Goal: Task Accomplishment & Management: Use online tool/utility

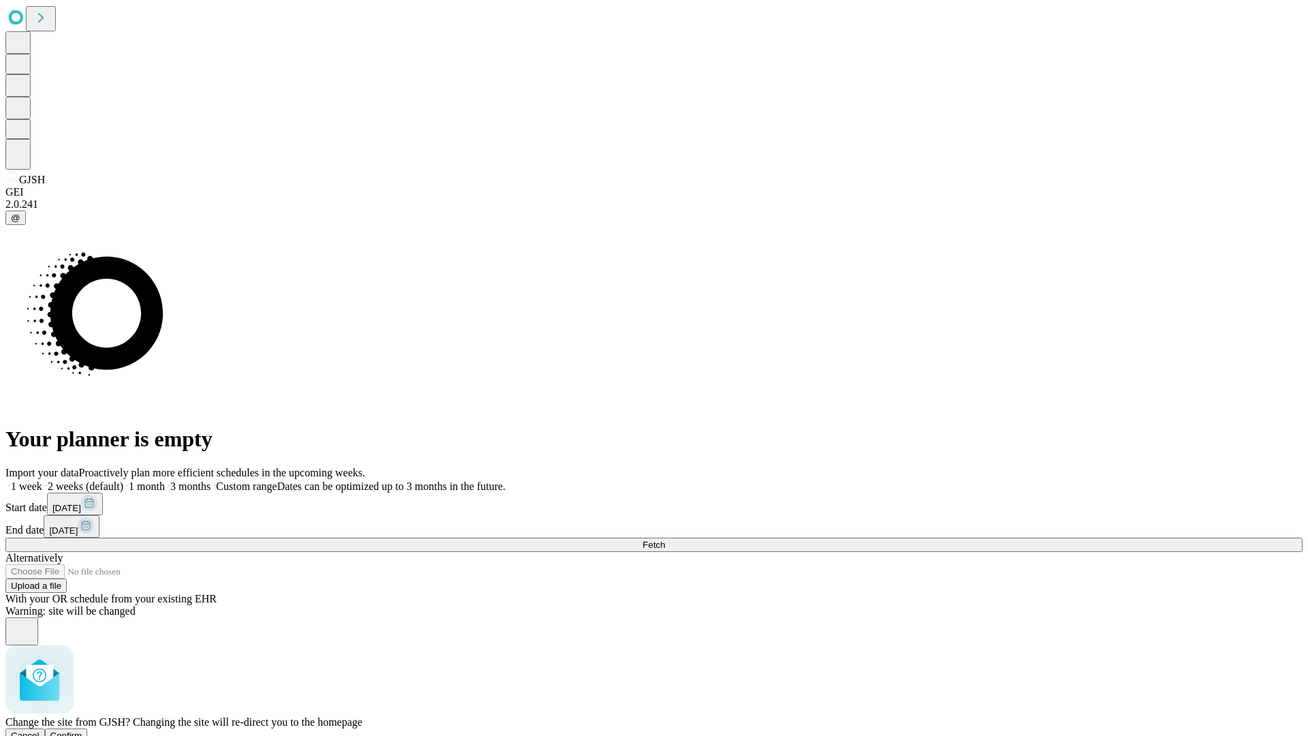
click at [82, 730] on span "Confirm" at bounding box center [66, 735] width 32 height 10
click at [123, 480] on label "2 weeks (default)" at bounding box center [82, 486] width 81 height 12
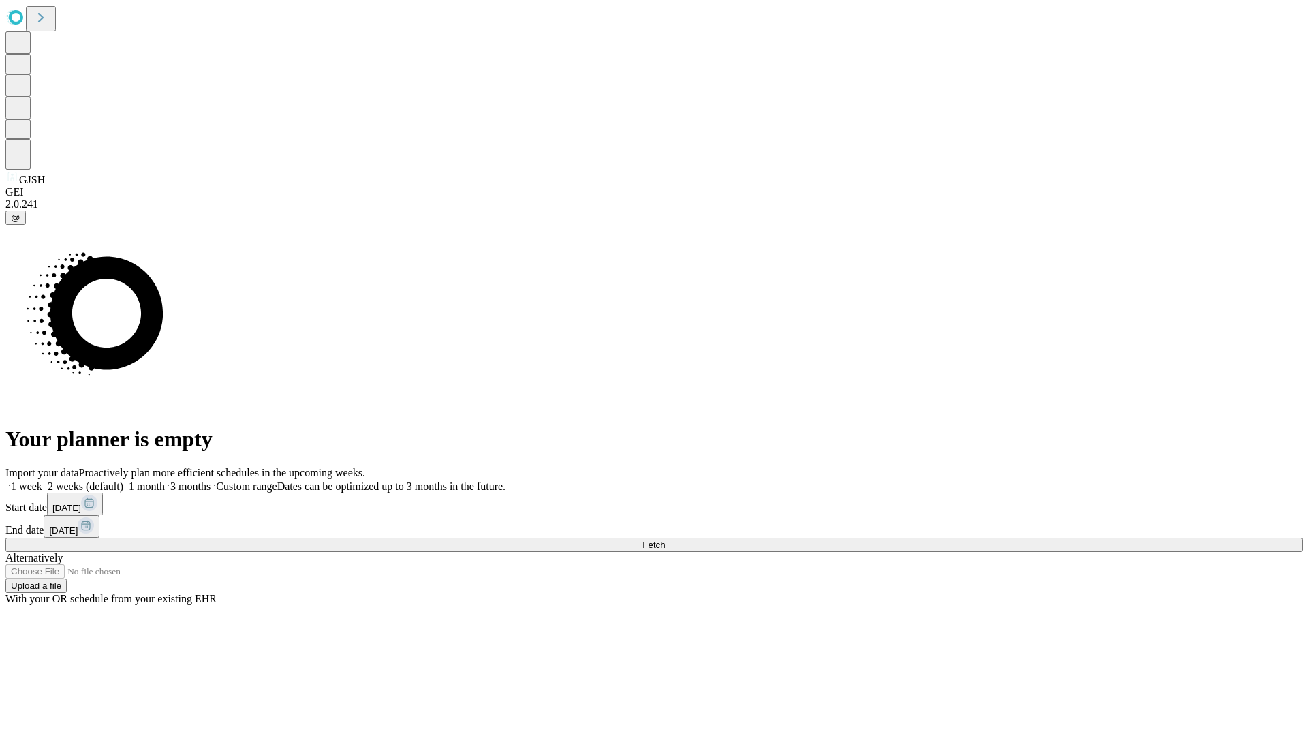
click at [665, 540] on span "Fetch" at bounding box center [653, 545] width 22 height 10
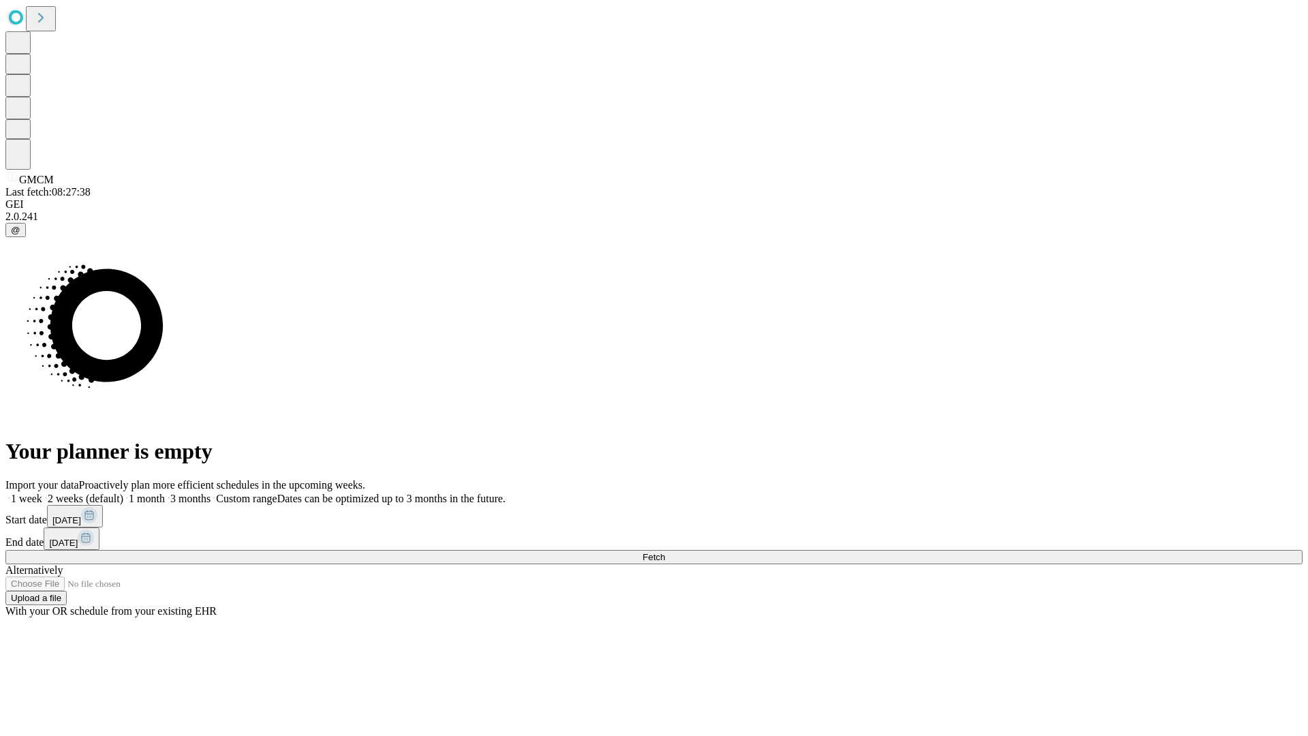
click at [123, 493] on label "2 weeks (default)" at bounding box center [82, 499] width 81 height 12
click at [665, 552] on span "Fetch" at bounding box center [653, 557] width 22 height 10
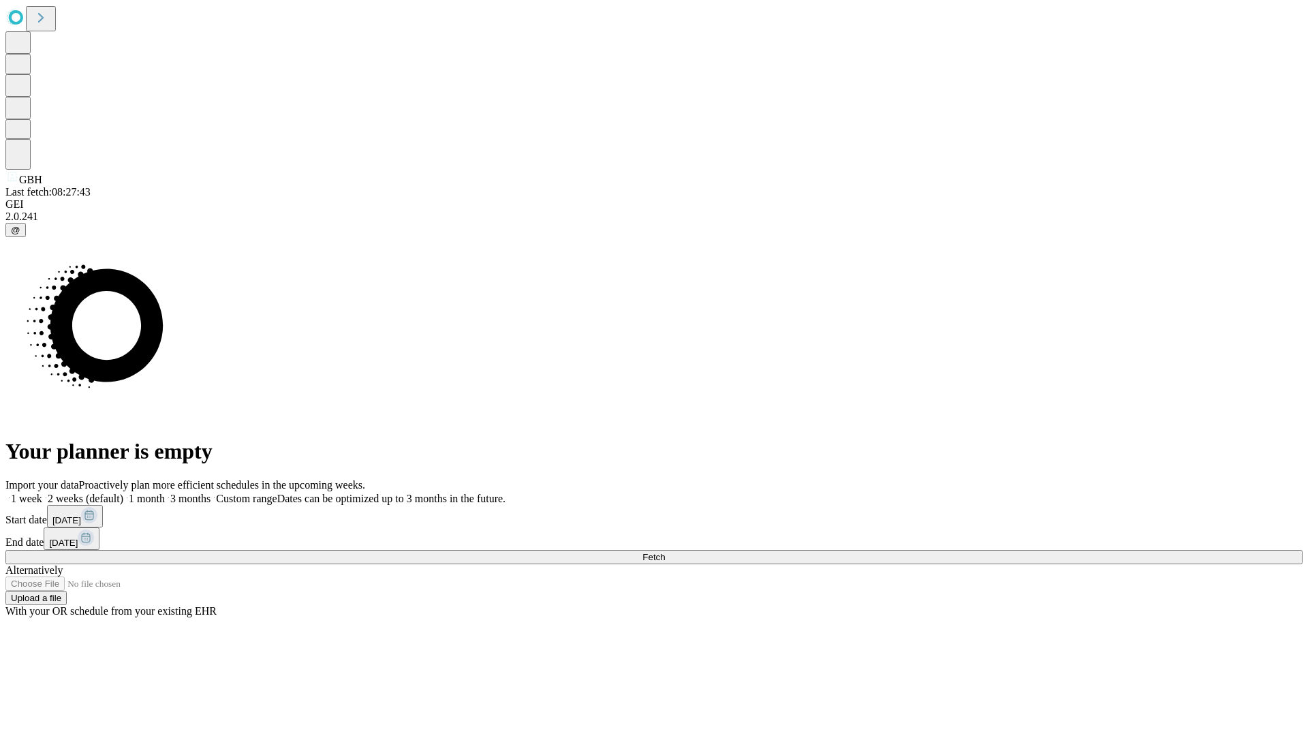
click at [123, 493] on label "2 weeks (default)" at bounding box center [82, 499] width 81 height 12
click at [665, 552] on span "Fetch" at bounding box center [653, 557] width 22 height 10
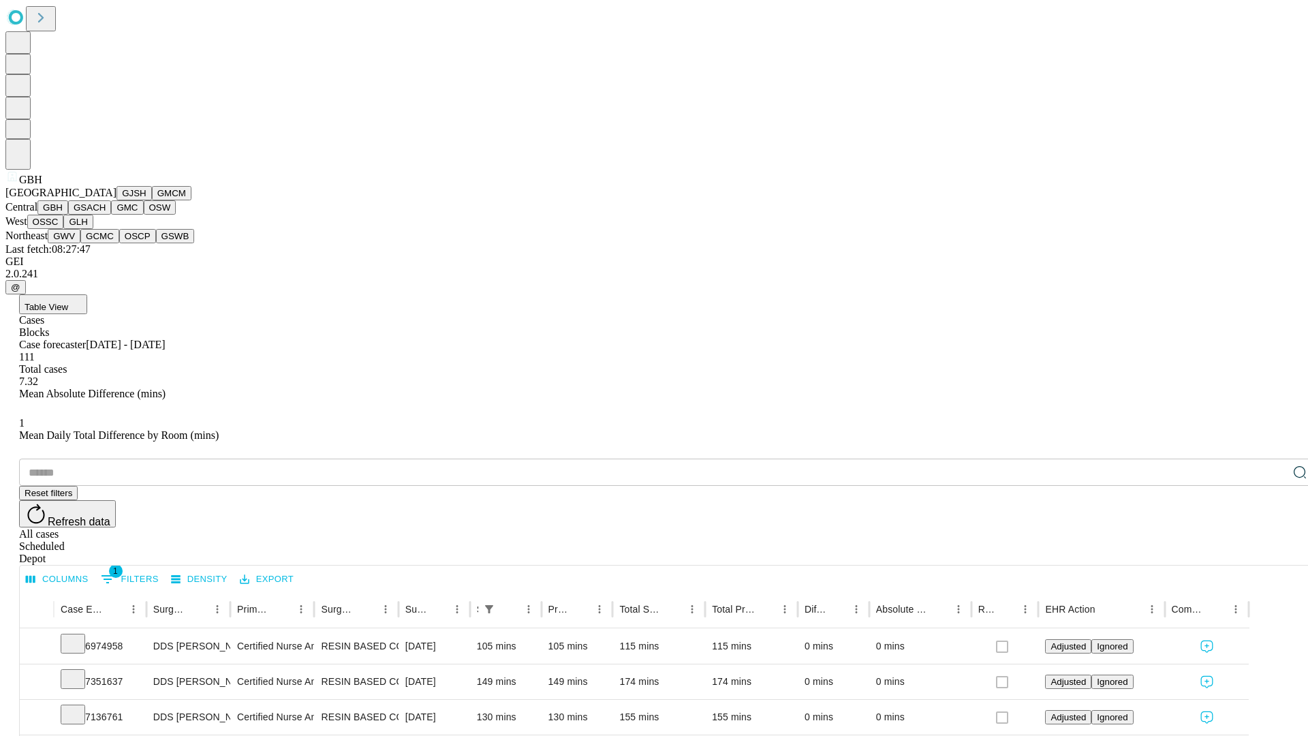
click at [106, 215] on button "GSACH" at bounding box center [89, 207] width 43 height 14
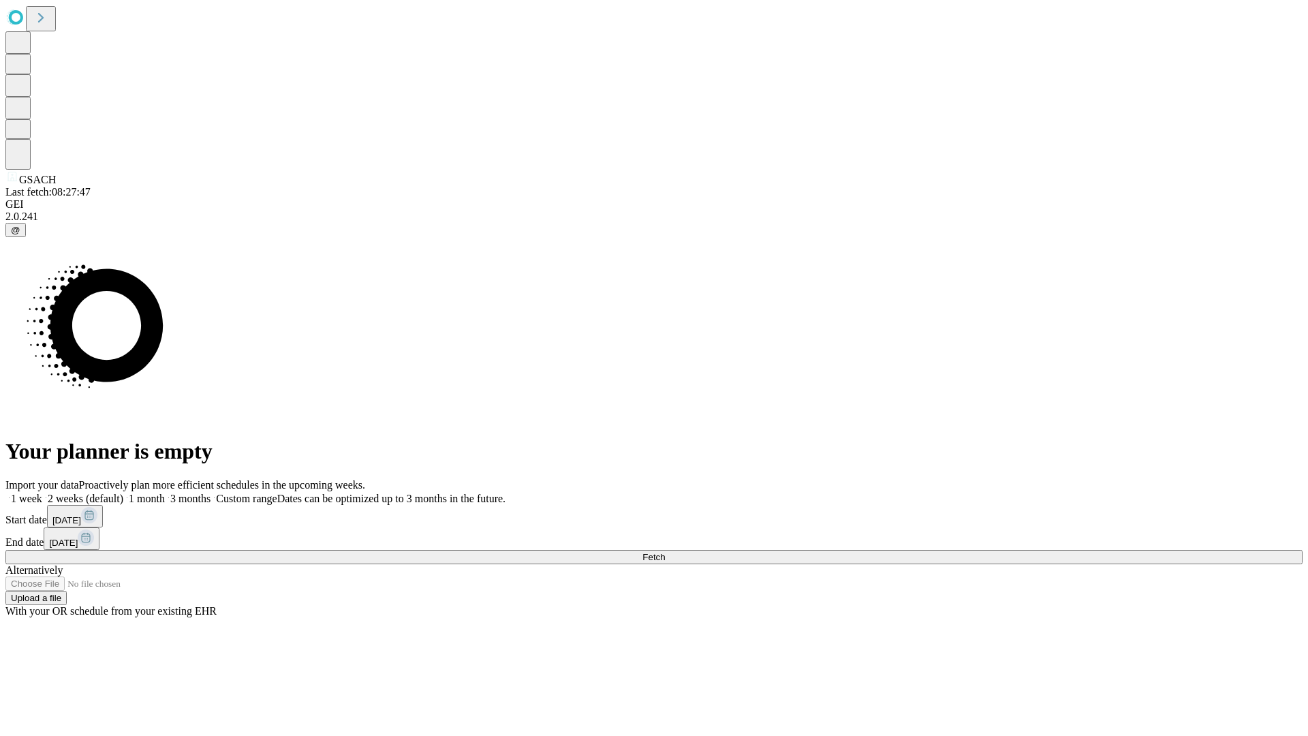
click at [665, 552] on span "Fetch" at bounding box center [653, 557] width 22 height 10
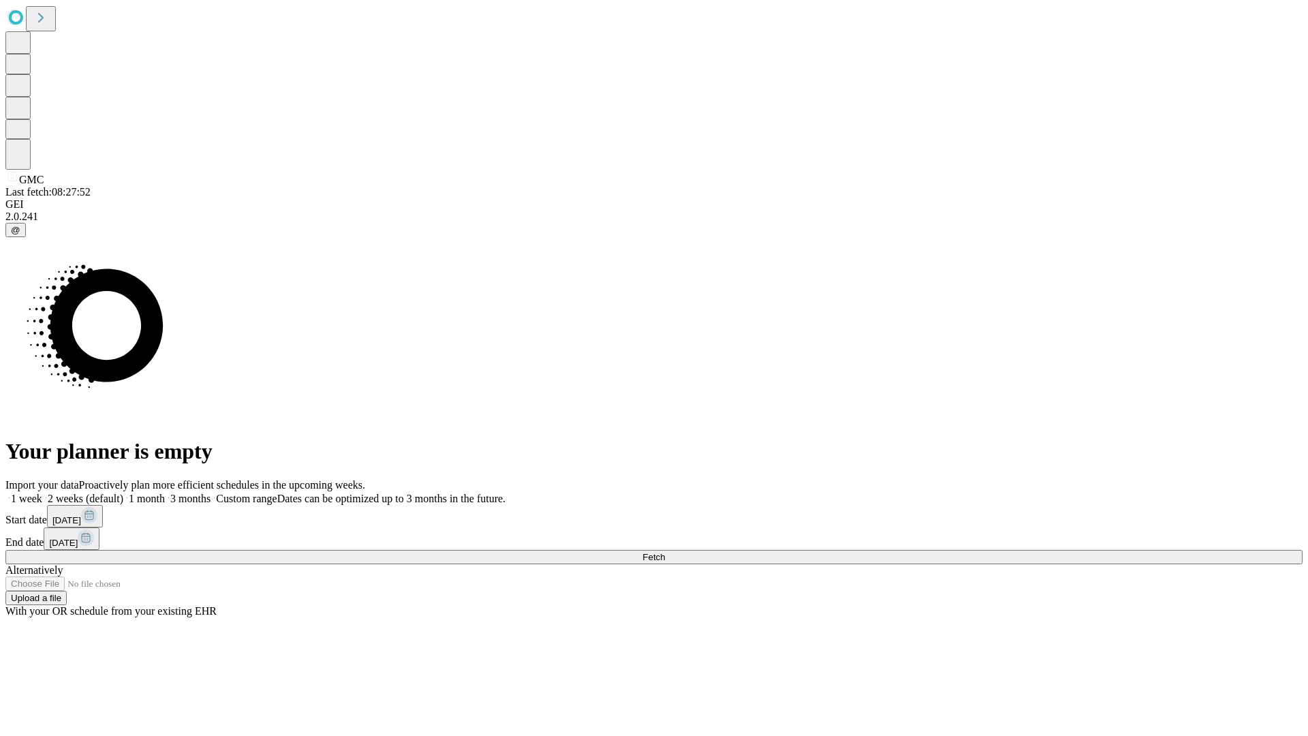
click at [665, 552] on span "Fetch" at bounding box center [653, 557] width 22 height 10
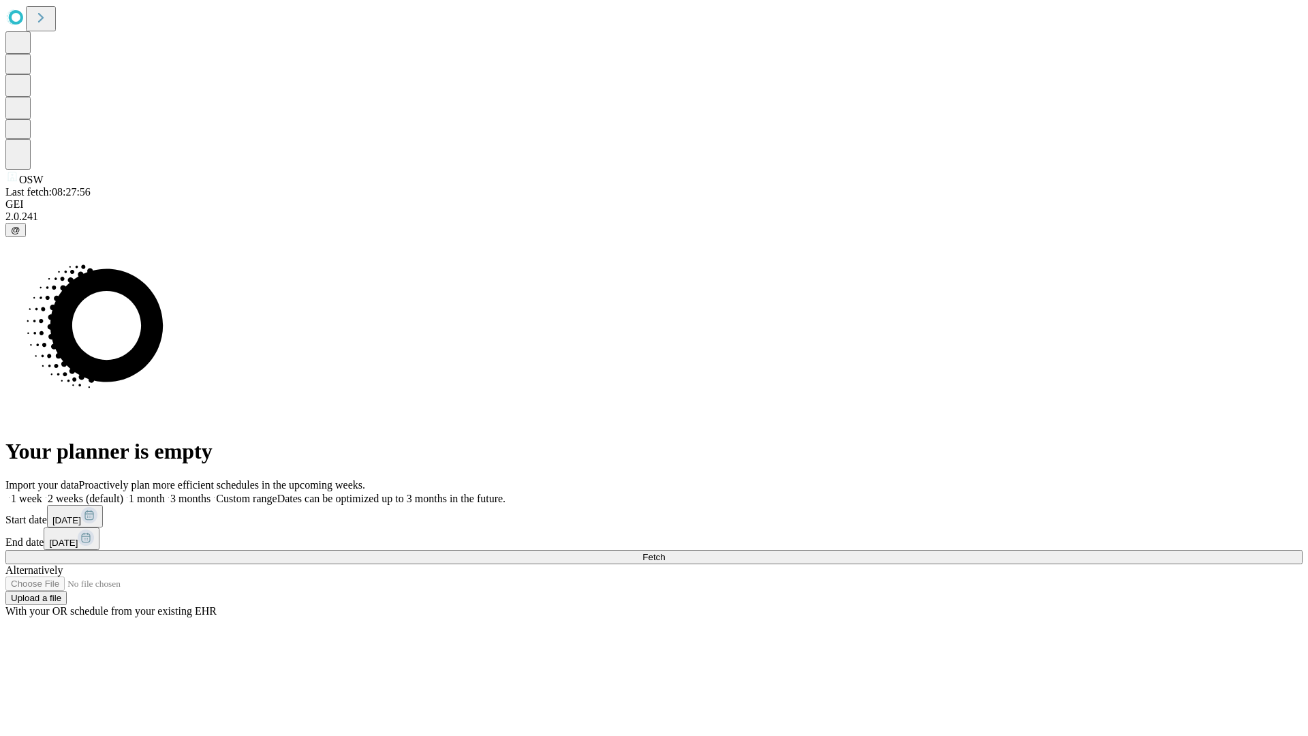
click at [123, 493] on label "2 weeks (default)" at bounding box center [82, 499] width 81 height 12
click at [665, 552] on span "Fetch" at bounding box center [653, 557] width 22 height 10
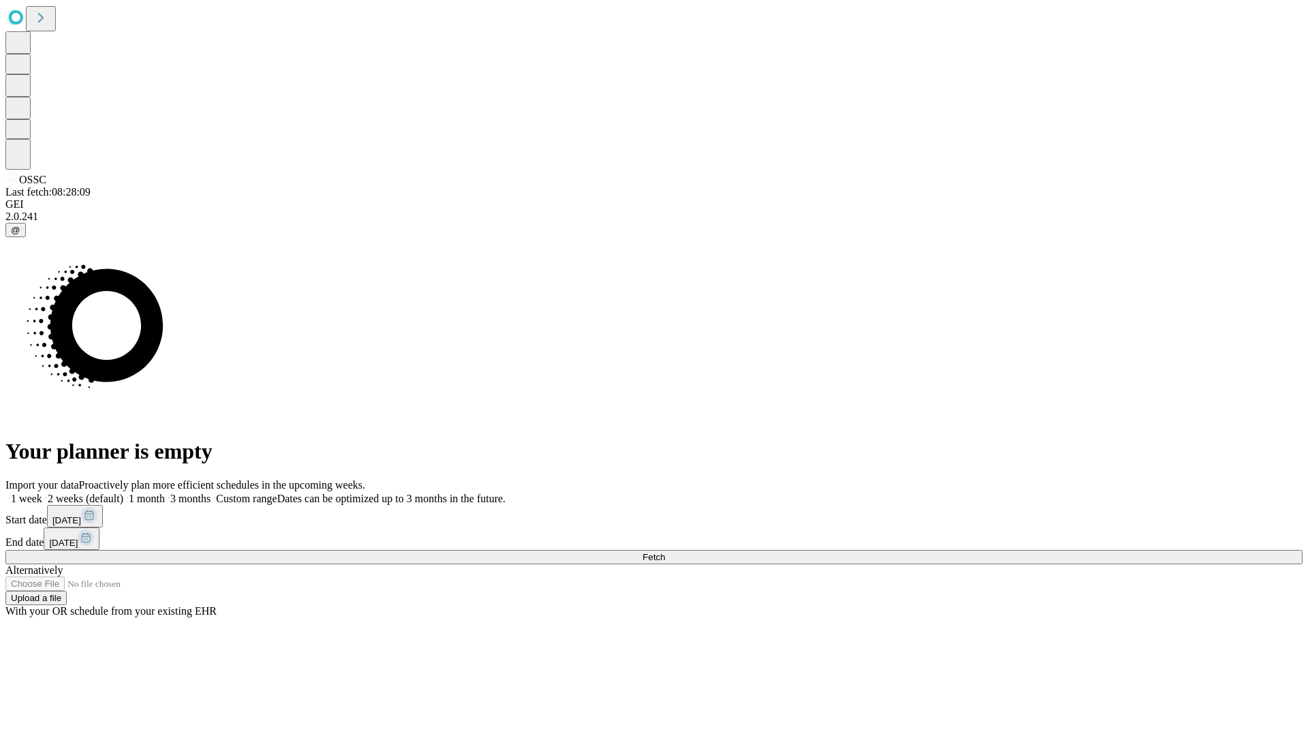
click at [123, 493] on label "2 weeks (default)" at bounding box center [82, 499] width 81 height 12
click at [665, 552] on span "Fetch" at bounding box center [653, 557] width 22 height 10
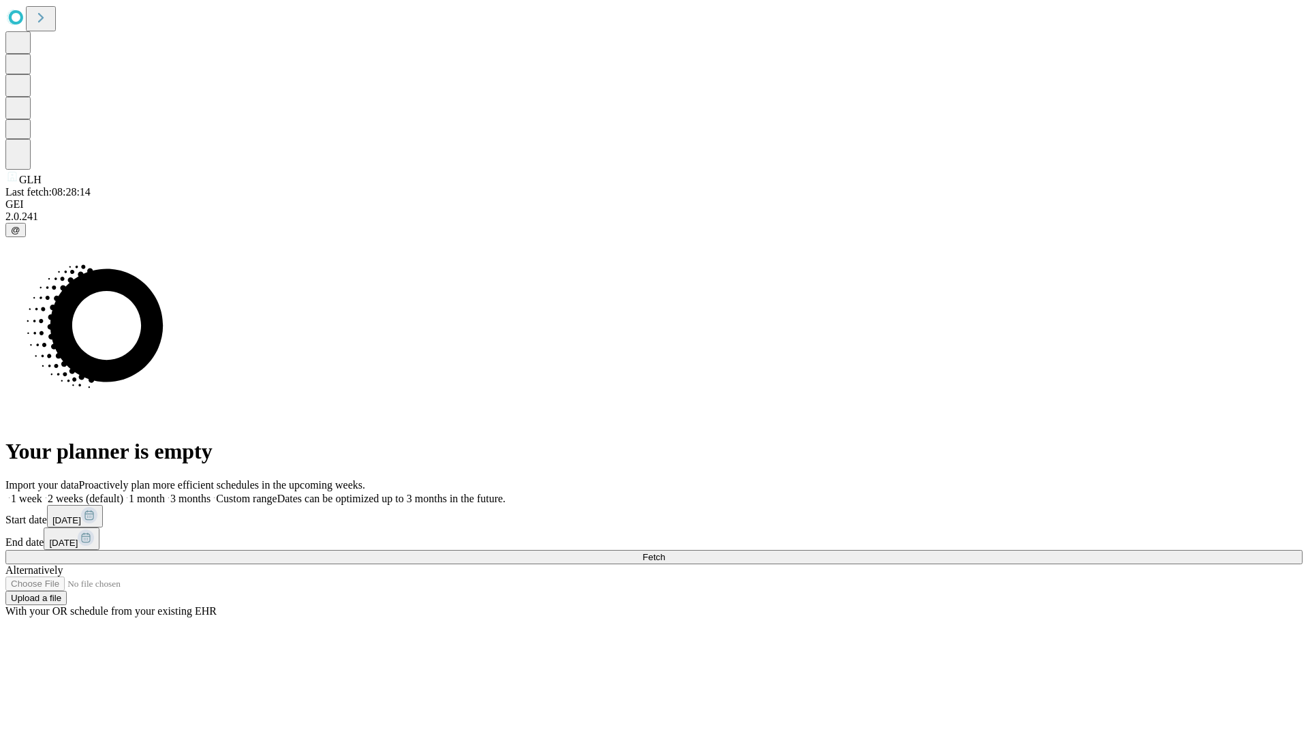
click at [123, 493] on label "2 weeks (default)" at bounding box center [82, 499] width 81 height 12
click at [665, 552] on span "Fetch" at bounding box center [653, 557] width 22 height 10
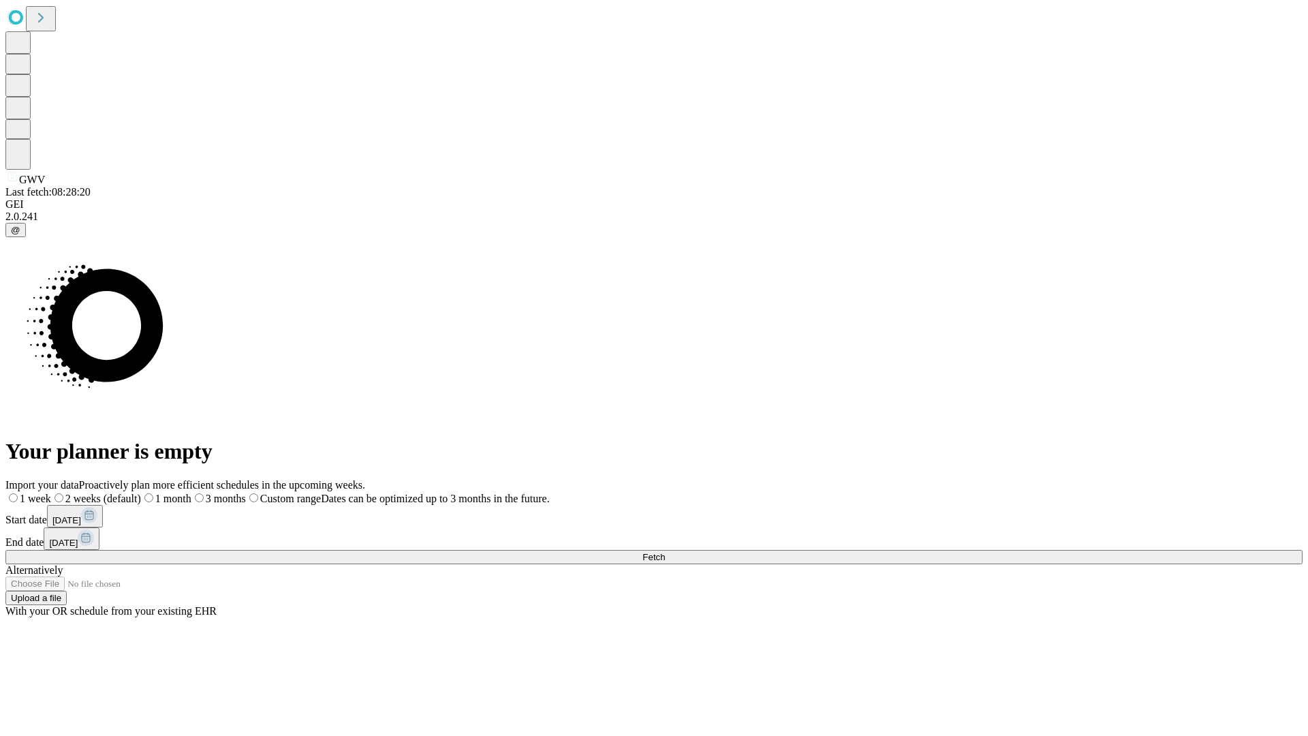
click at [141, 493] on label "2 weeks (default)" at bounding box center [96, 499] width 90 height 12
click at [665, 552] on span "Fetch" at bounding box center [653, 557] width 22 height 10
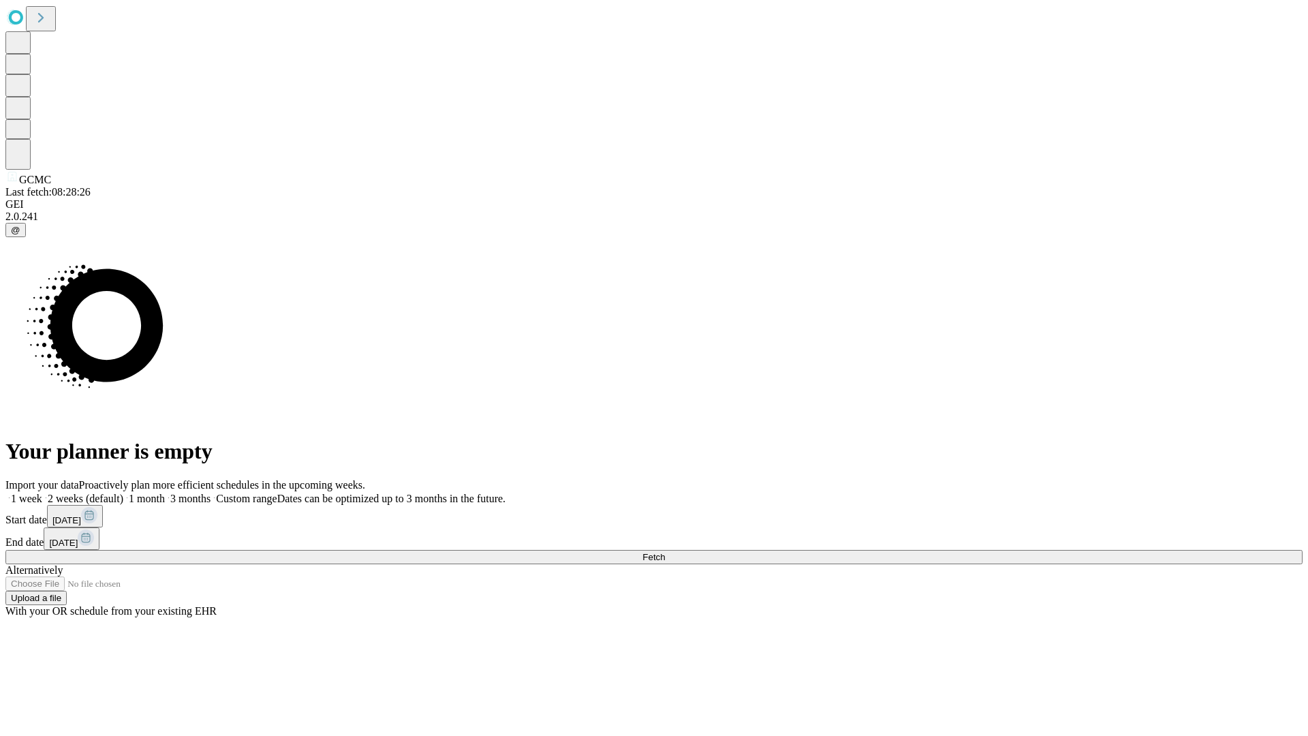
click at [665, 552] on span "Fetch" at bounding box center [653, 557] width 22 height 10
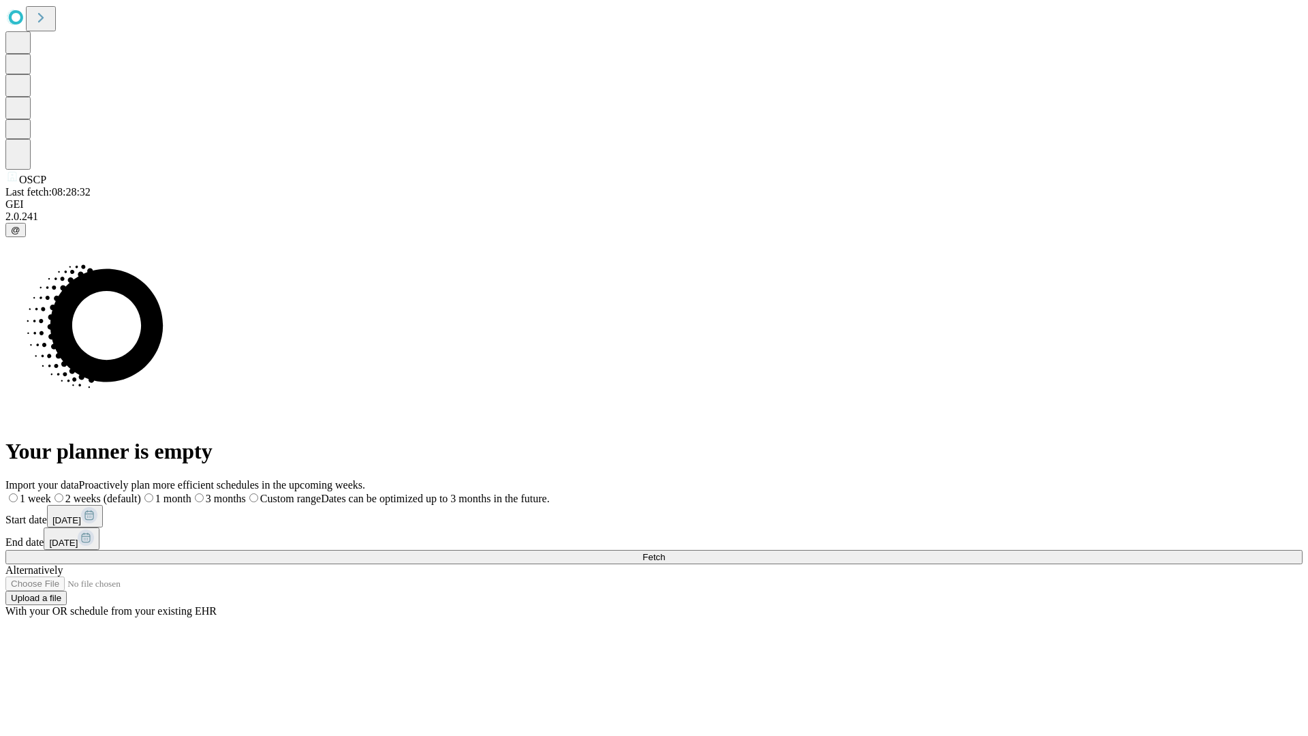
click at [665, 552] on span "Fetch" at bounding box center [653, 557] width 22 height 10
